Goal: Check status

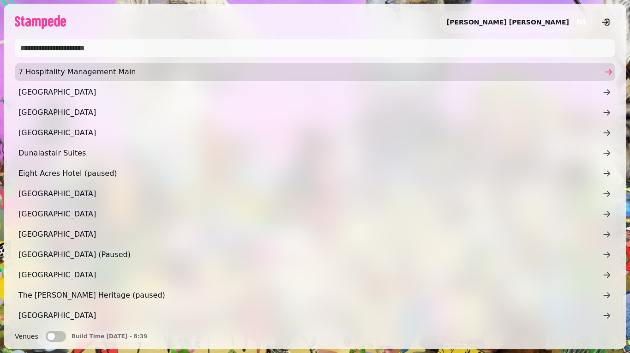
scroll to position [22, 0]
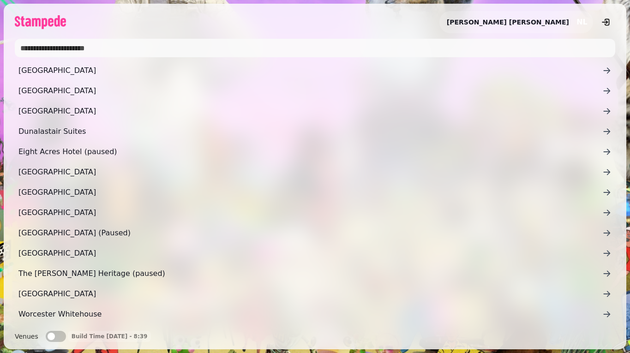
click at [88, 68] on span "[GEOGRAPHIC_DATA]" at bounding box center [310, 70] width 584 height 11
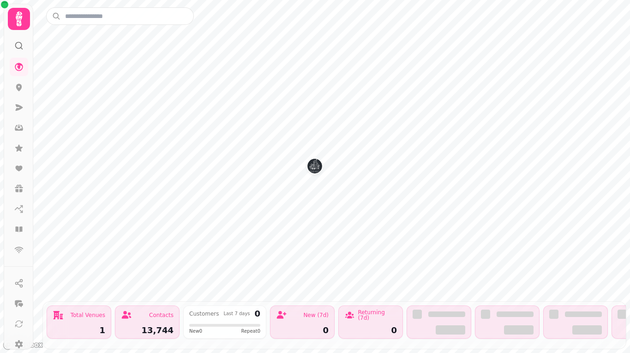
click at [19, 107] on icon at bounding box center [19, 107] width 7 height 6
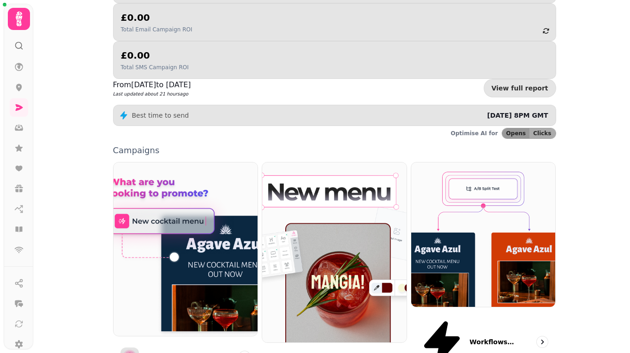
scroll to position [162, 0]
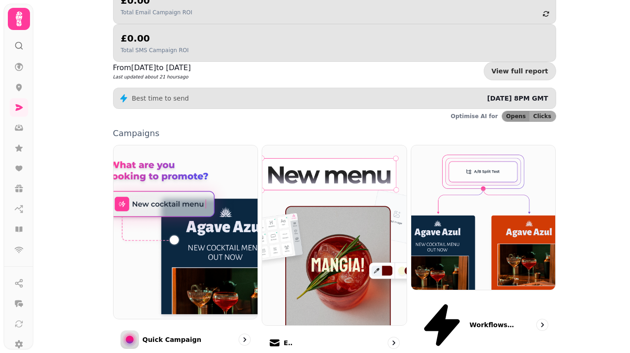
click at [329, 145] on img at bounding box center [334, 235] width 144 height 180
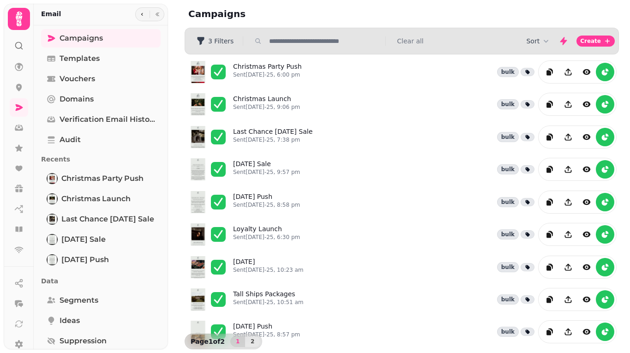
click at [610, 104] on div "Christmas Launch Sent [DATE]-25, 9:06 pm bulk" at bounding box center [402, 104] width 434 height 28
click at [600, 106] on icon "reports" at bounding box center [604, 104] width 9 height 9
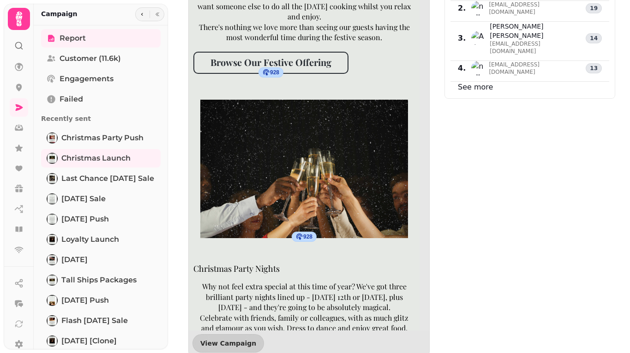
scroll to position [250, 0]
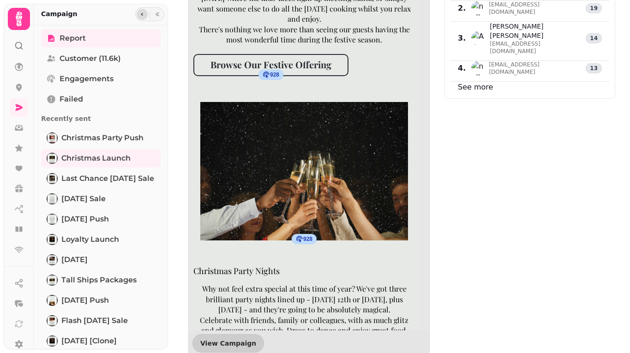
click at [142, 17] on icon "button" at bounding box center [142, 15] width 6 height 6
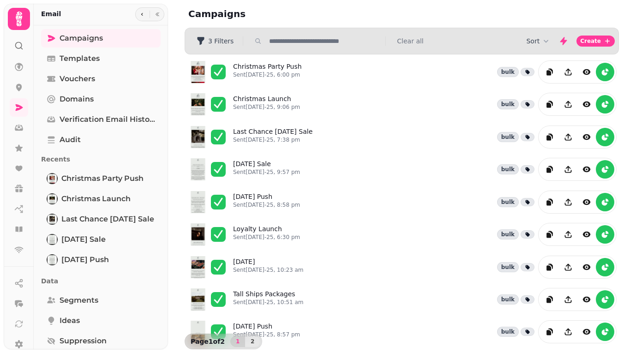
click at [603, 64] on button "reports" at bounding box center [605, 72] width 18 height 18
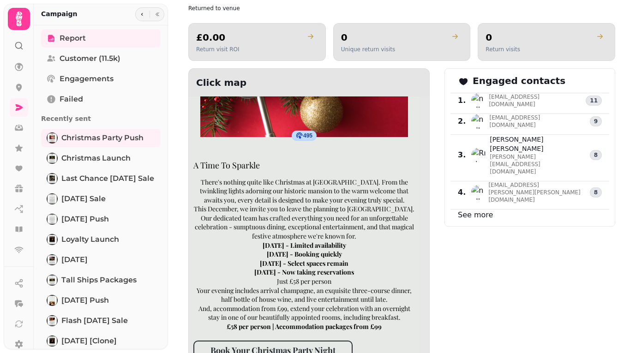
scroll to position [429, 0]
